Goal: Understand process/instructions: Learn how to perform a task or action

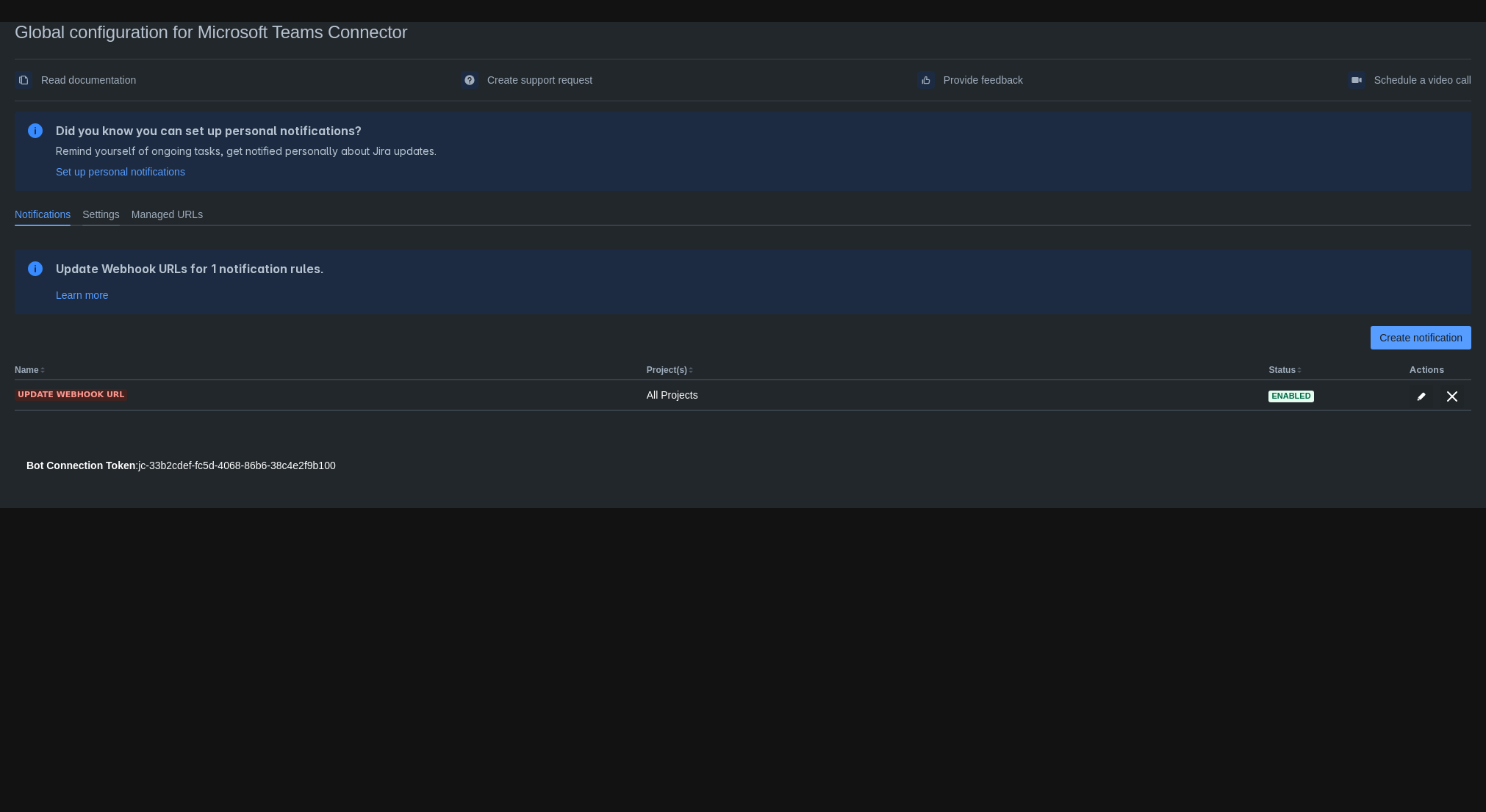
click at [115, 212] on span "Settings" at bounding box center [101, 214] width 38 height 15
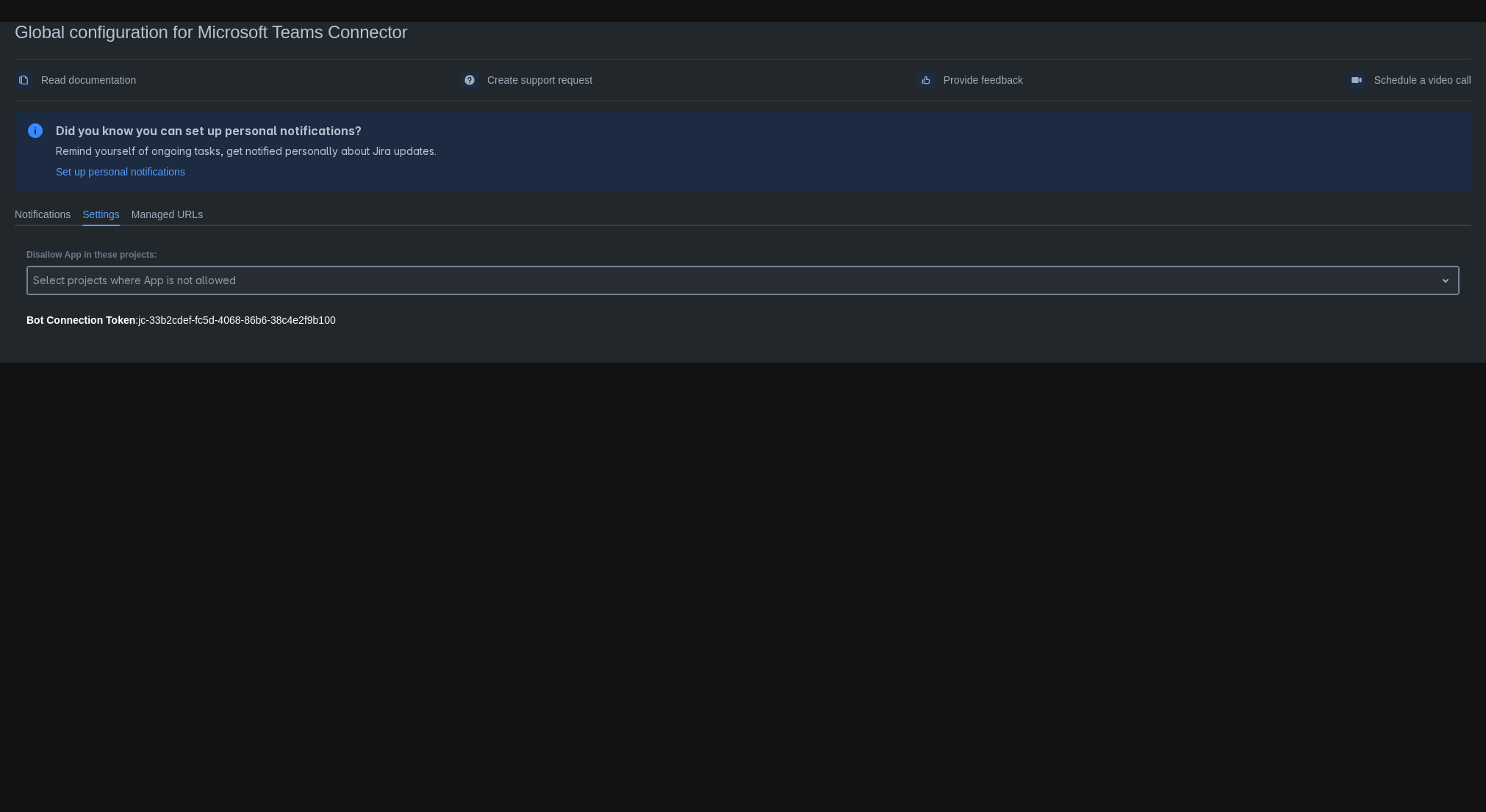
click at [90, 275] on div at bounding box center [731, 281] width 1396 height 18
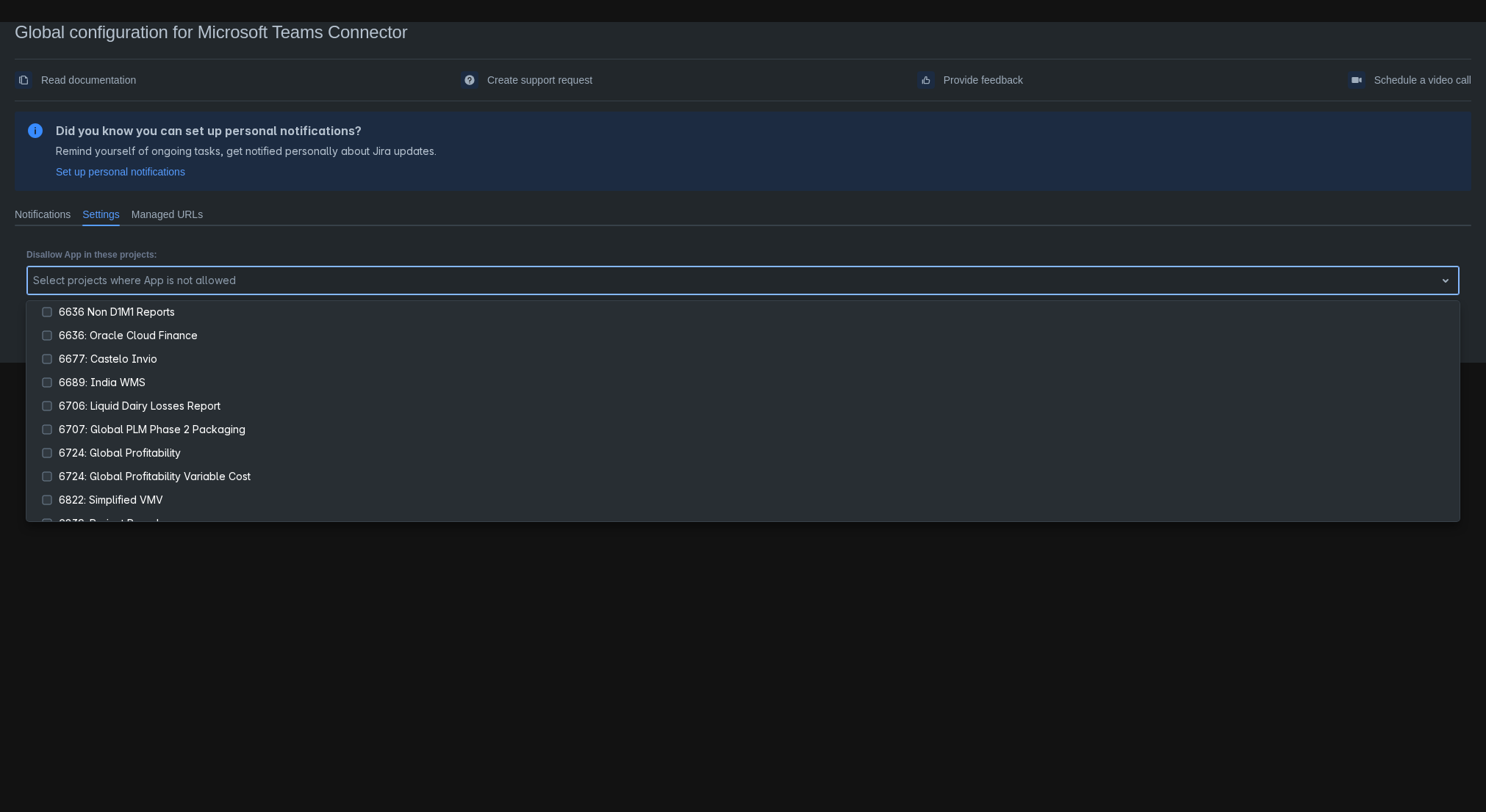
scroll to position [1102, 0]
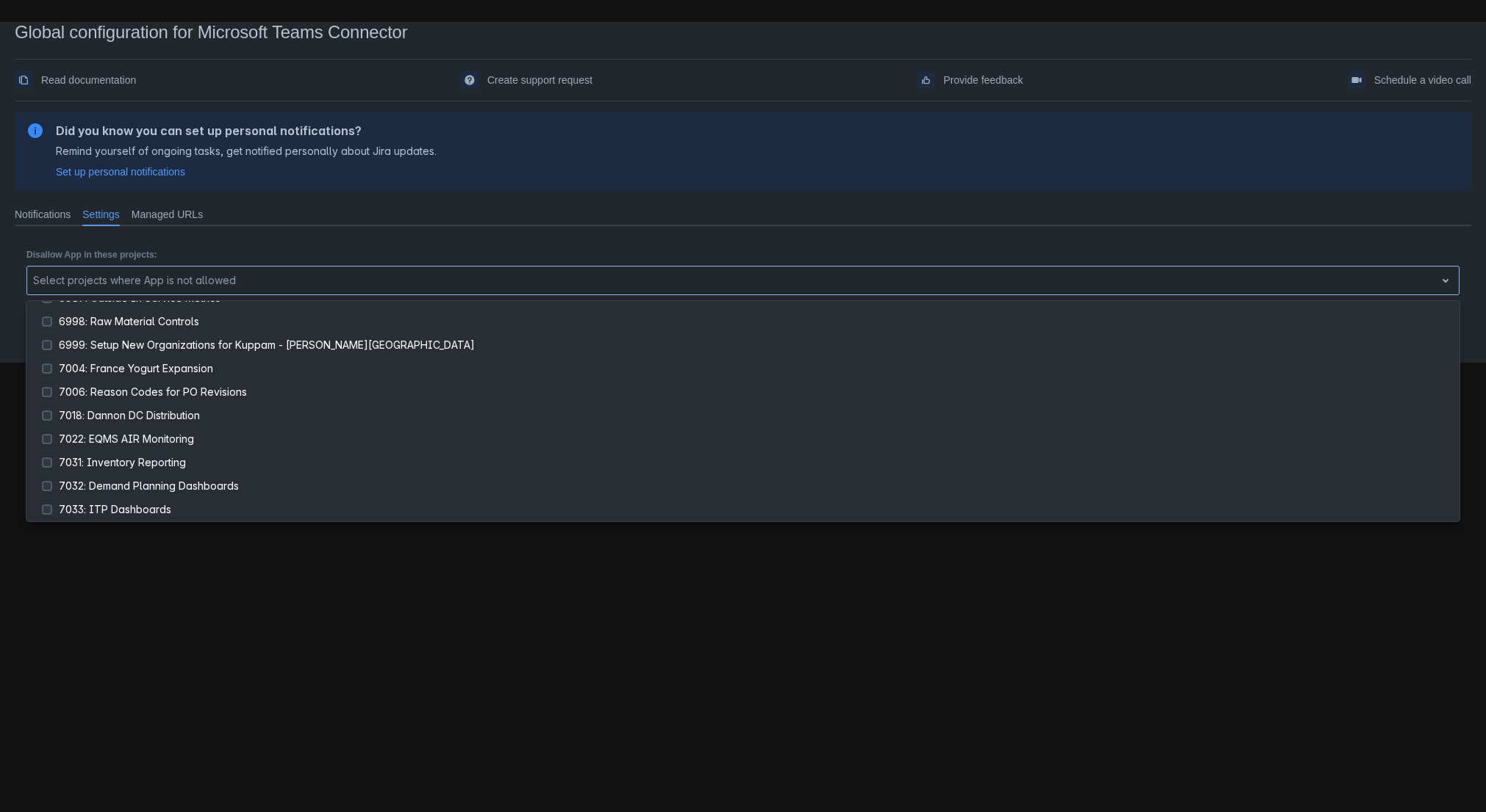
click at [314, 621] on body "Global configuration for Microsoft Teams Connector Read documentation Create su…" at bounding box center [743, 428] width 1486 height 812
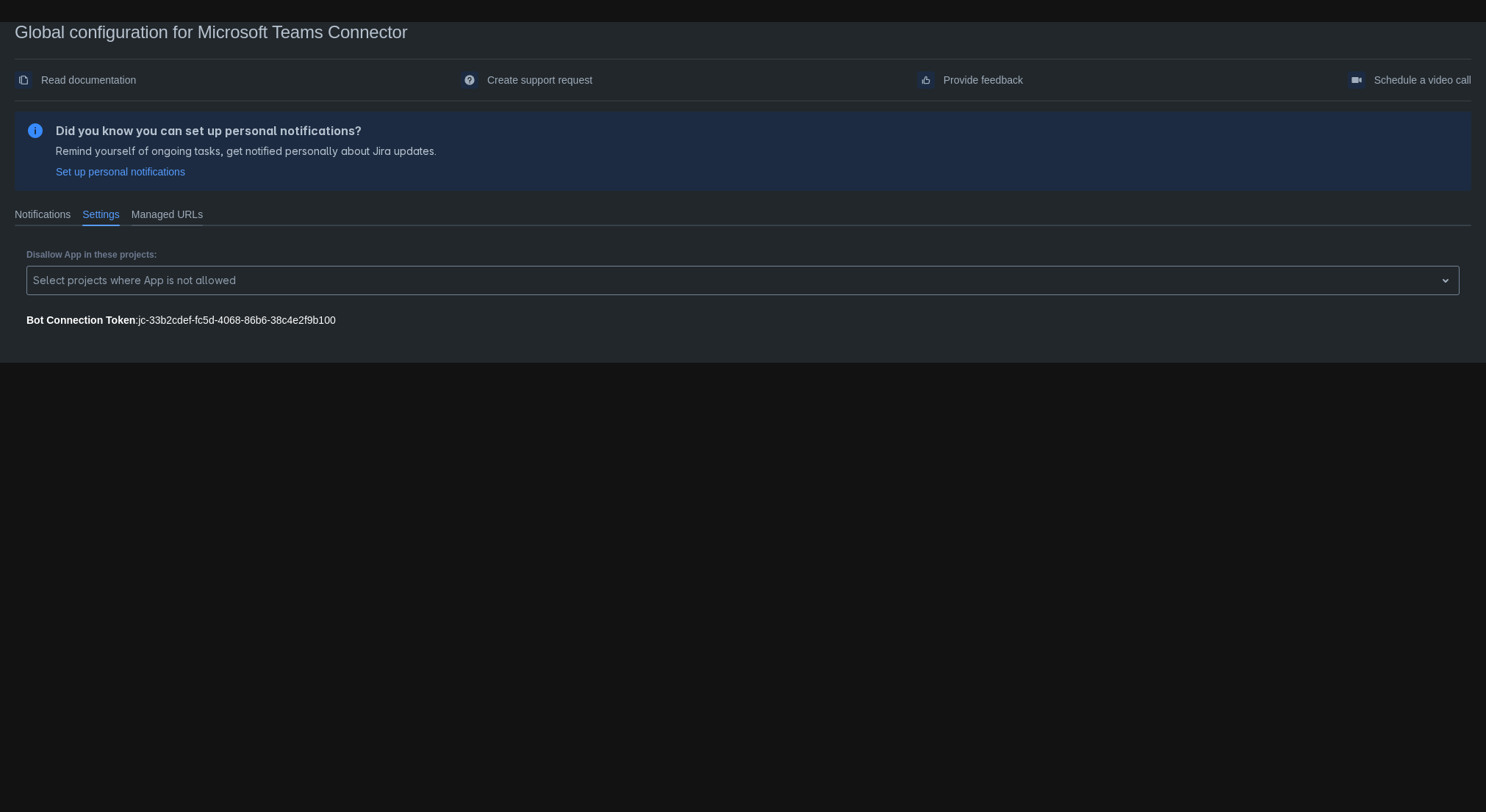
click at [172, 222] on div "Managed URLs" at bounding box center [167, 214] width 83 height 23
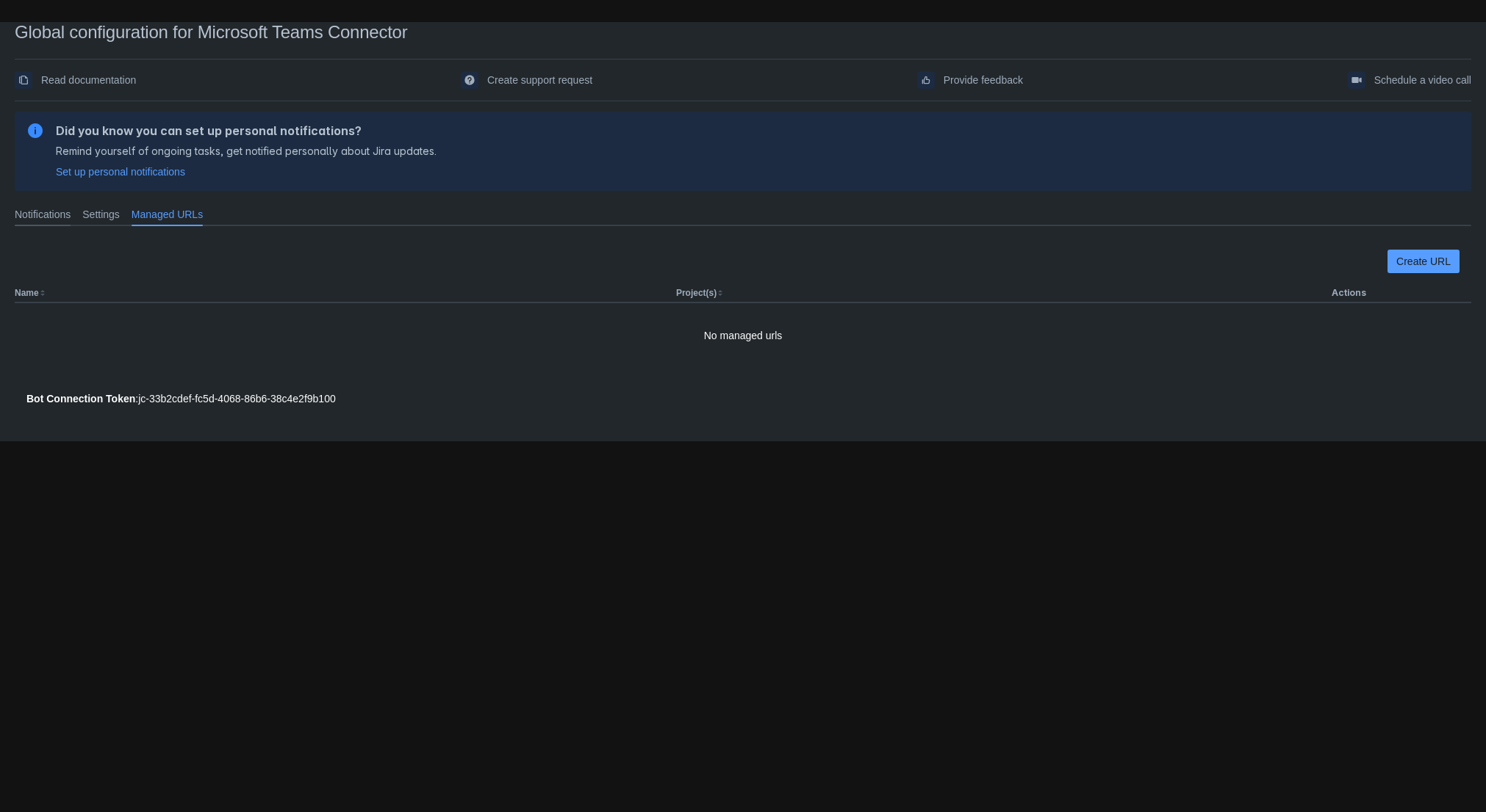
click at [54, 204] on div "Notifications" at bounding box center [42, 214] width 67 height 23
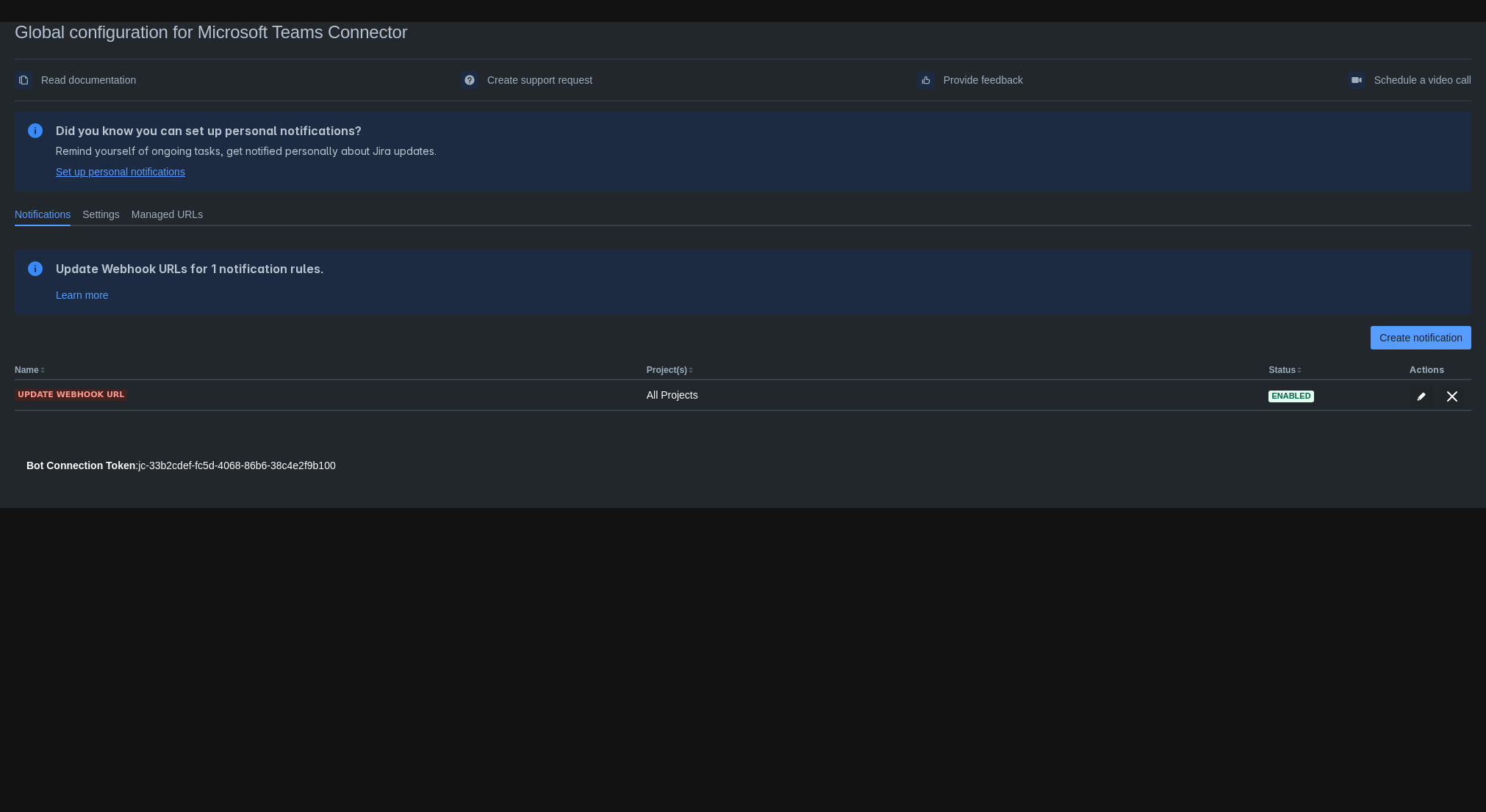
click at [146, 171] on span "Set up personal notifications" at bounding box center [120, 172] width 129 height 15
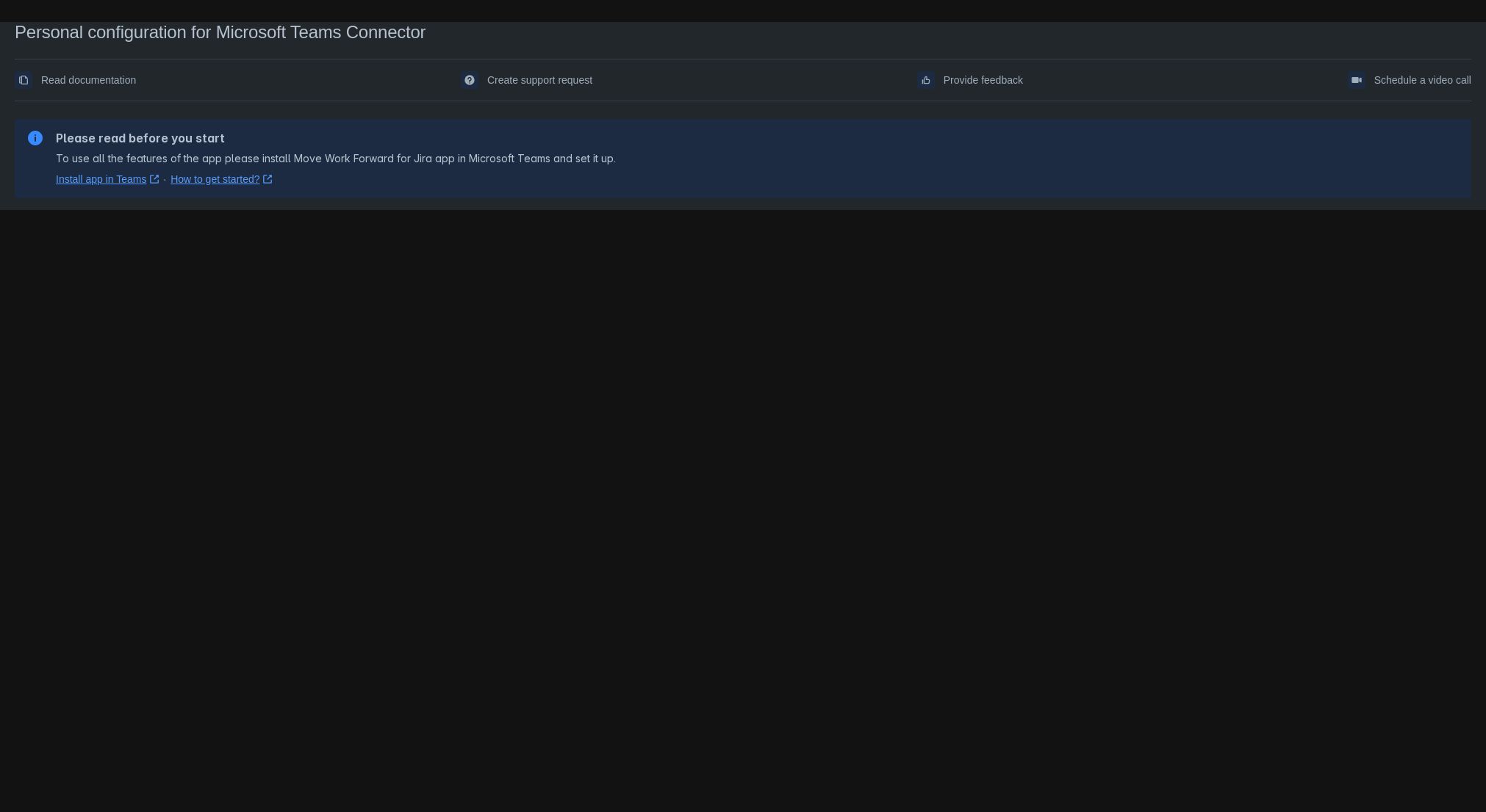
click at [384, 243] on body "Personal configuration for Microsoft Teams Connector Read documentation Create …" at bounding box center [743, 428] width 1486 height 812
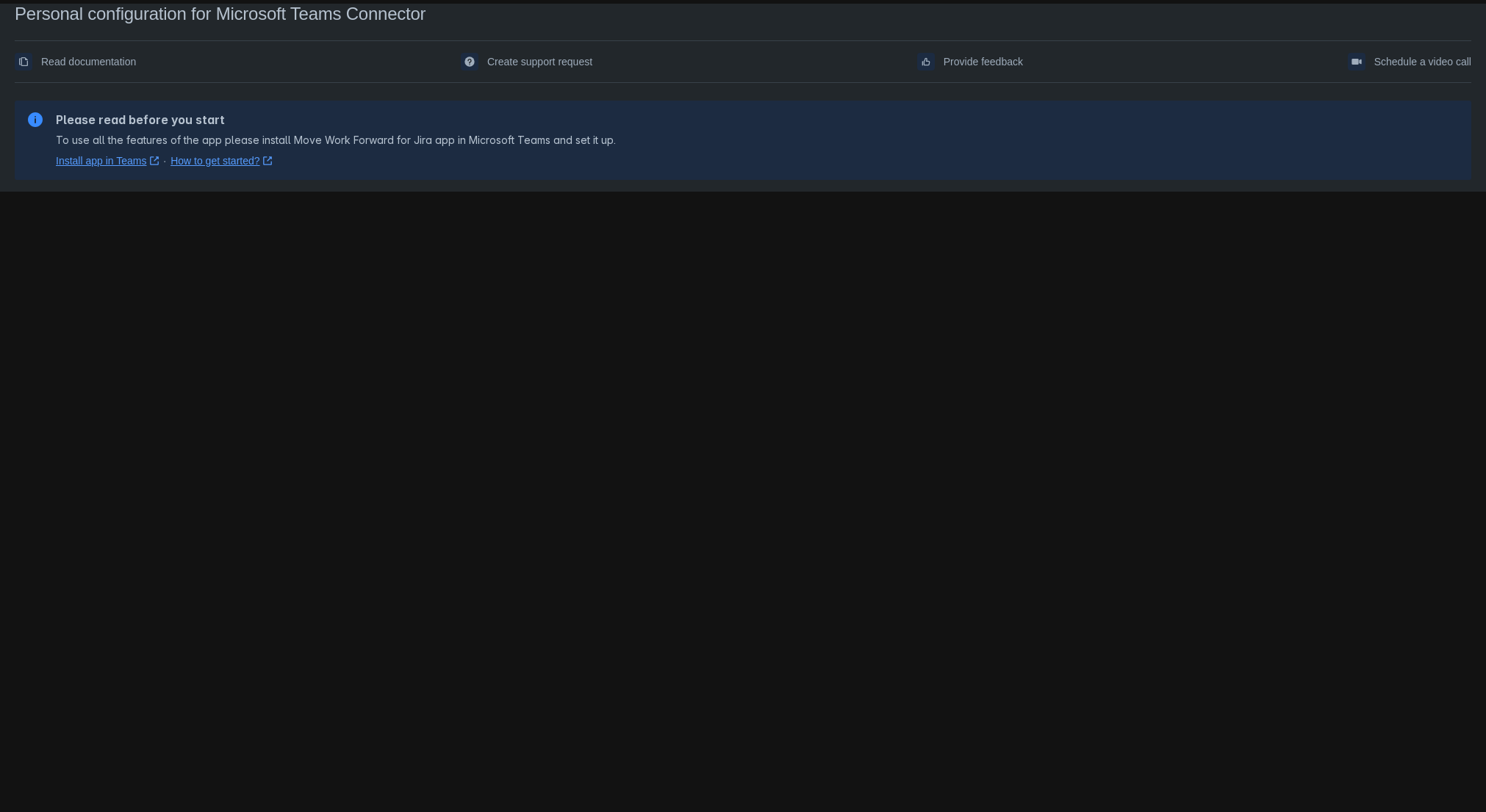
scroll to position [22, 0]
click at [189, 154] on link "How to get started? ﻿ , (opens new window)" at bounding box center [222, 157] width 102 height 15
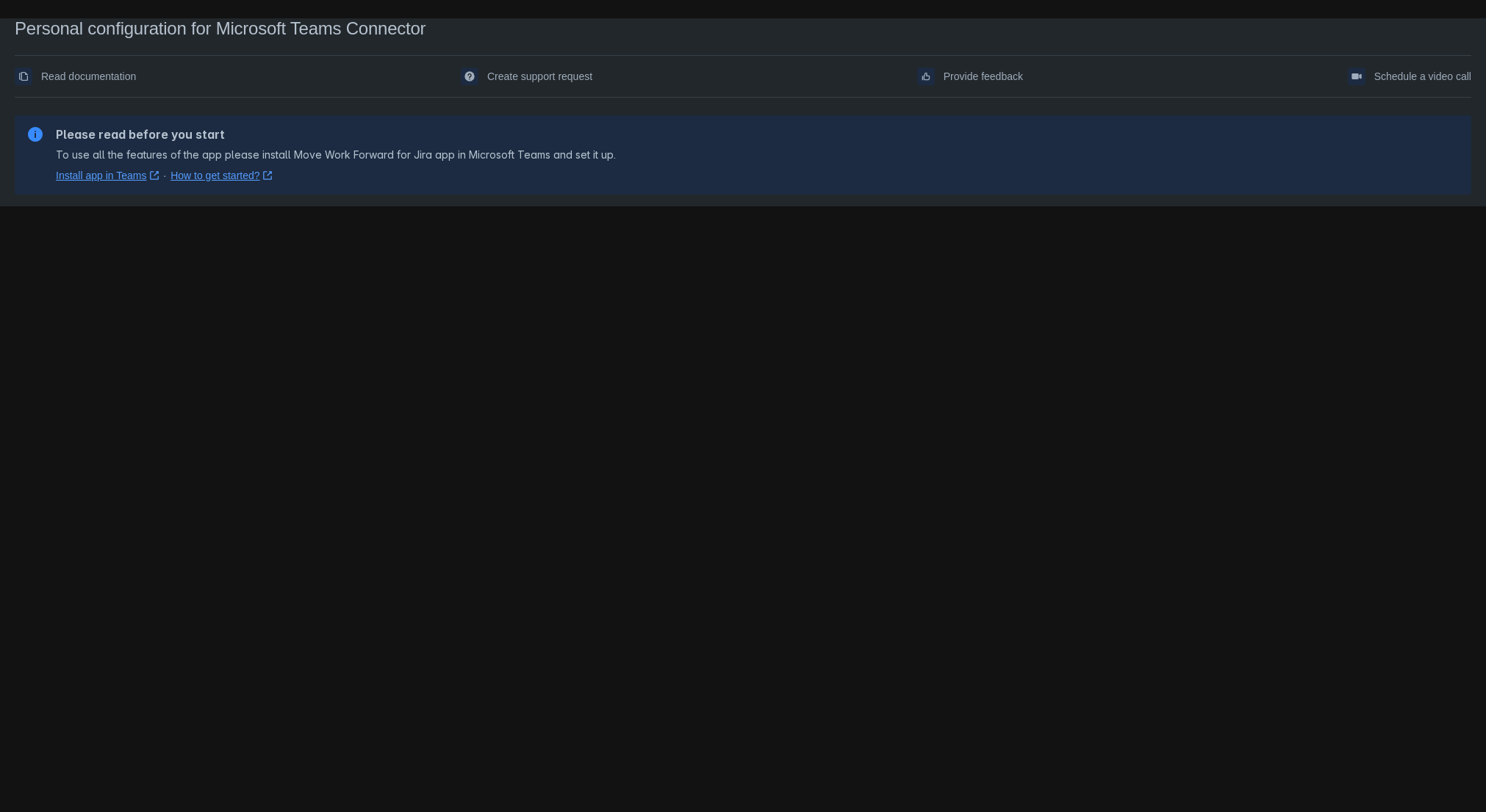
scroll to position [0, 0]
